Goal: Entertainment & Leisure: Browse casually

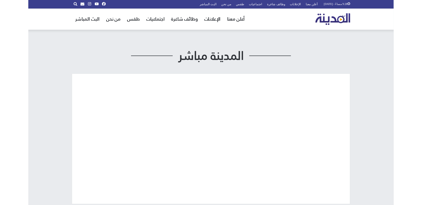
scroll to position [39, 0]
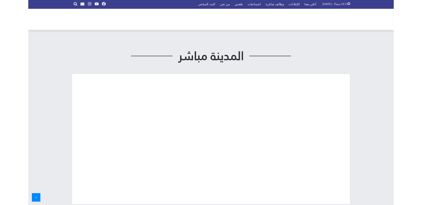
scroll to position [33, 0]
